Goal: Transaction & Acquisition: Purchase product/service

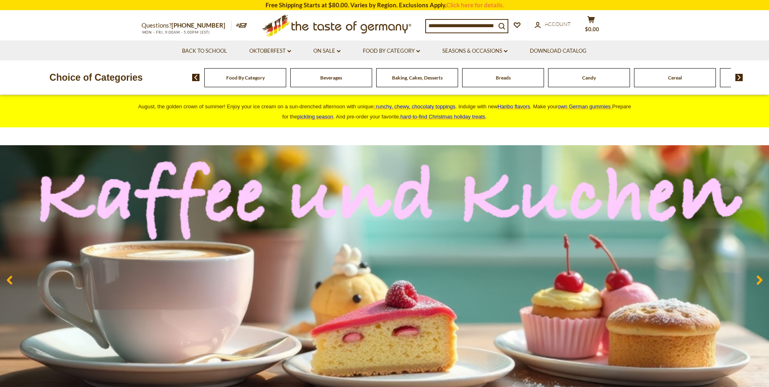
click at [286, 81] on div "Candy" at bounding box center [245, 77] width 82 height 19
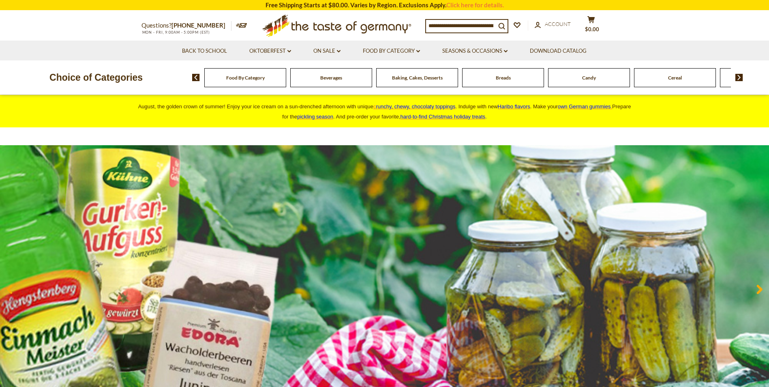
drag, startPoint x: 498, startPoint y: 25, endPoint x: 435, endPoint y: 26, distance: 62.8
click at [435, 26] on input at bounding box center [461, 25] width 70 height 11
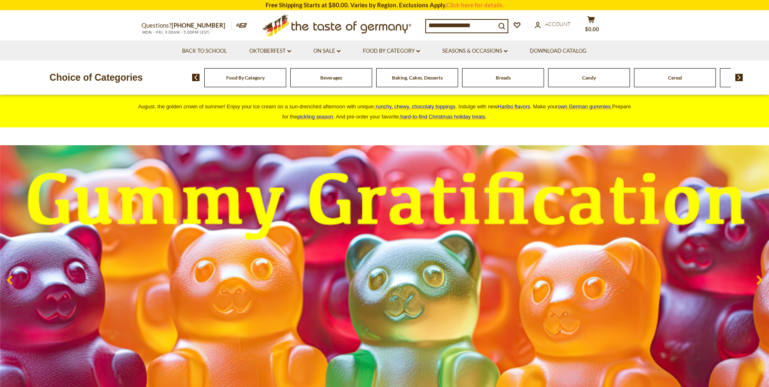
type input "**********"
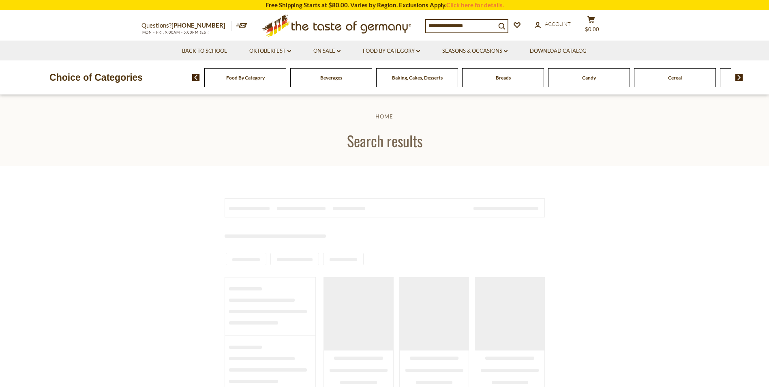
type input "**********"
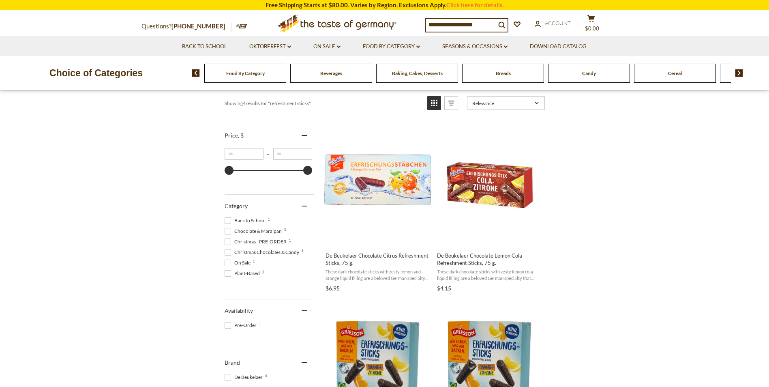
scroll to position [122, 0]
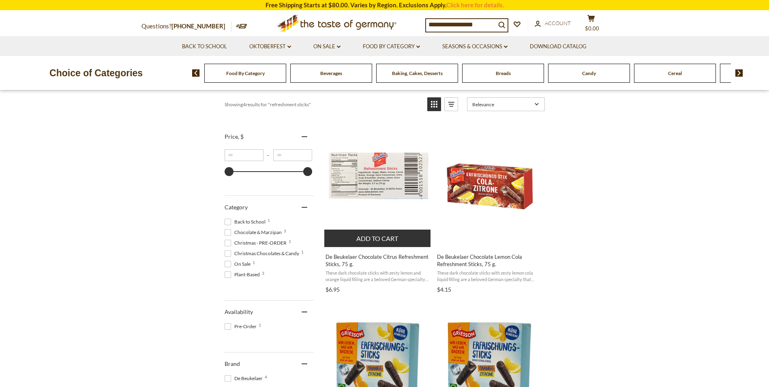
click at [368, 236] on button "Add to cart" at bounding box center [377, 237] width 107 height 17
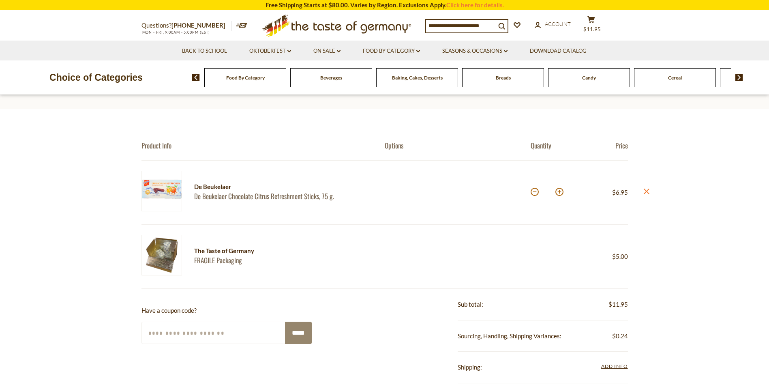
scroll to position [25, 0]
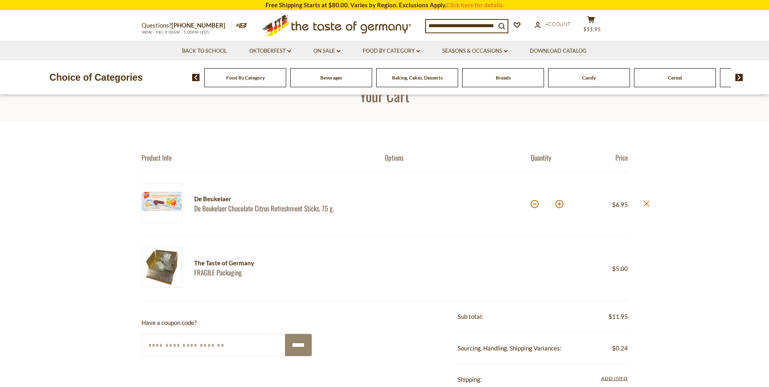
click at [290, 208] on link "De Beukelaer Chocolate Citrus Refreshment Sticks, 75 g." at bounding box center [282, 208] width 176 height 9
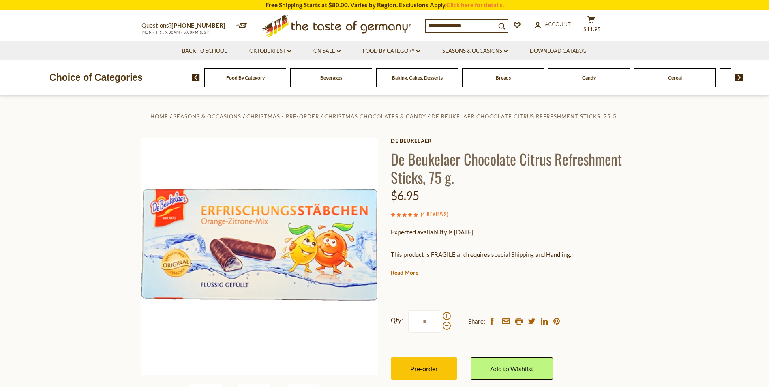
click at [738, 77] on img at bounding box center [739, 77] width 8 height 7
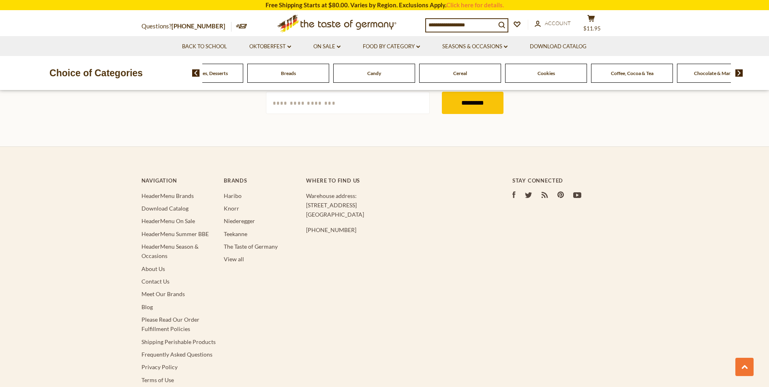
scroll to position [1459, 0]
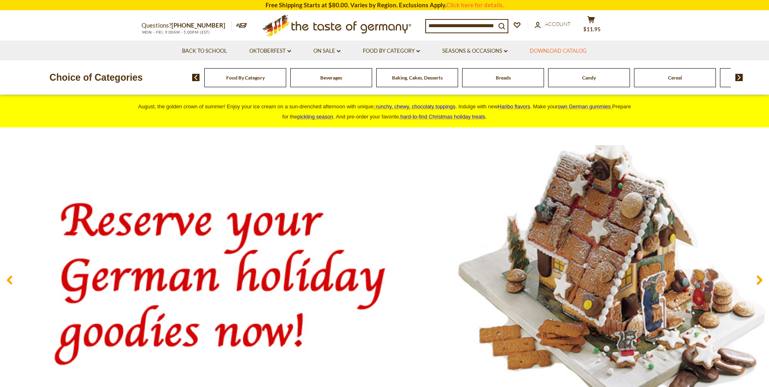
click at [541, 51] on link "Download Catalog" at bounding box center [558, 51] width 57 height 9
